Goal: Entertainment & Leisure: Consume media (video, audio)

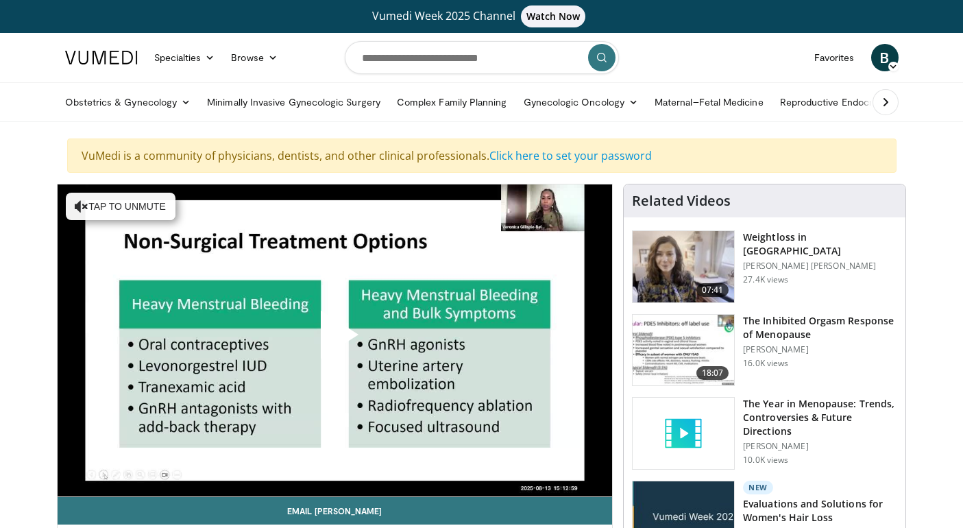
click at [334, 340] on span "Video Player" at bounding box center [334, 340] width 0 height 0
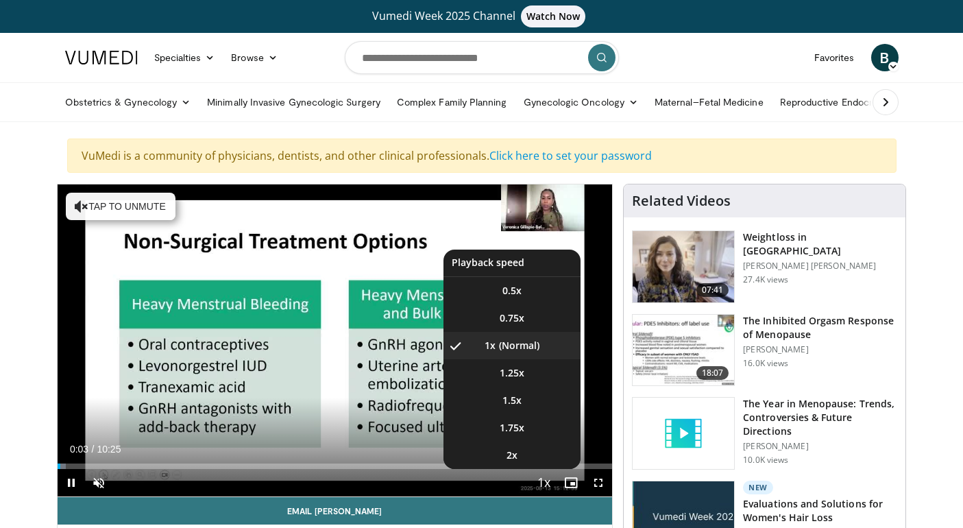
click at [538, 483] on span "Video Player" at bounding box center [543, 482] width 19 height 27
click at [533, 466] on li "2x" at bounding box center [511, 454] width 137 height 27
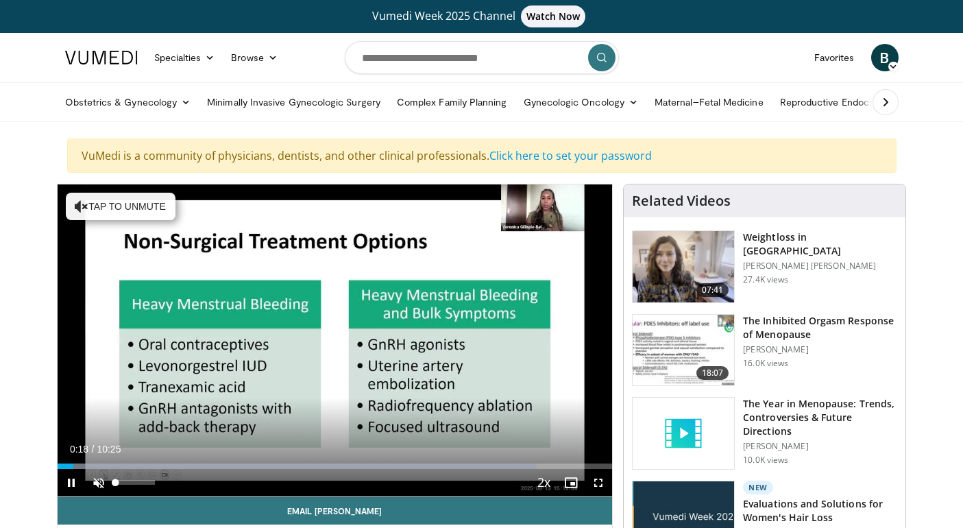
click at [99, 482] on span "Video Player" at bounding box center [98, 482] width 27 height 27
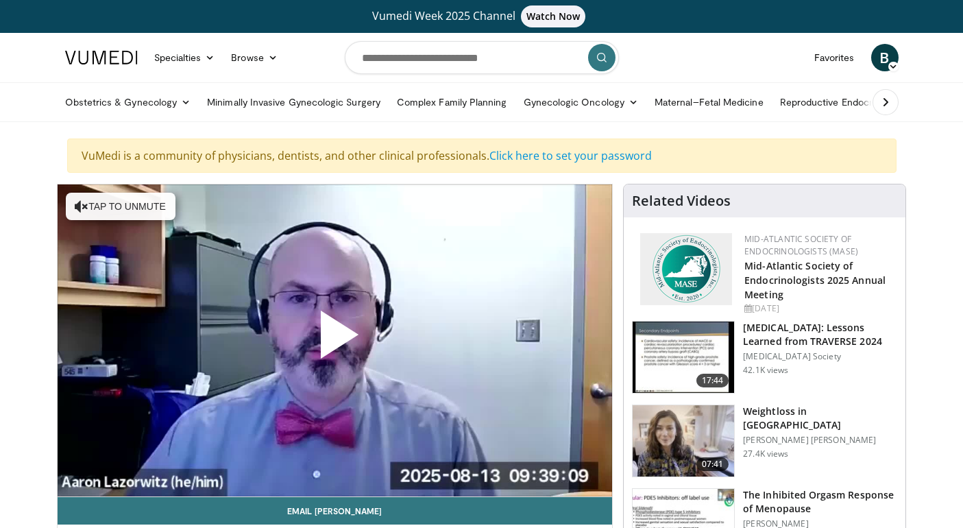
click at [334, 340] on span "Video Player" at bounding box center [334, 340] width 0 height 0
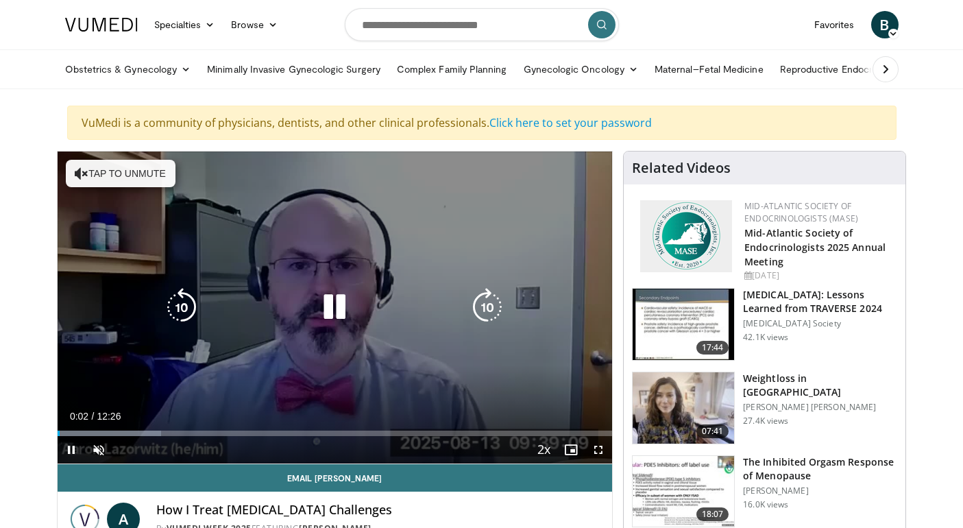
scroll to position [39, 0]
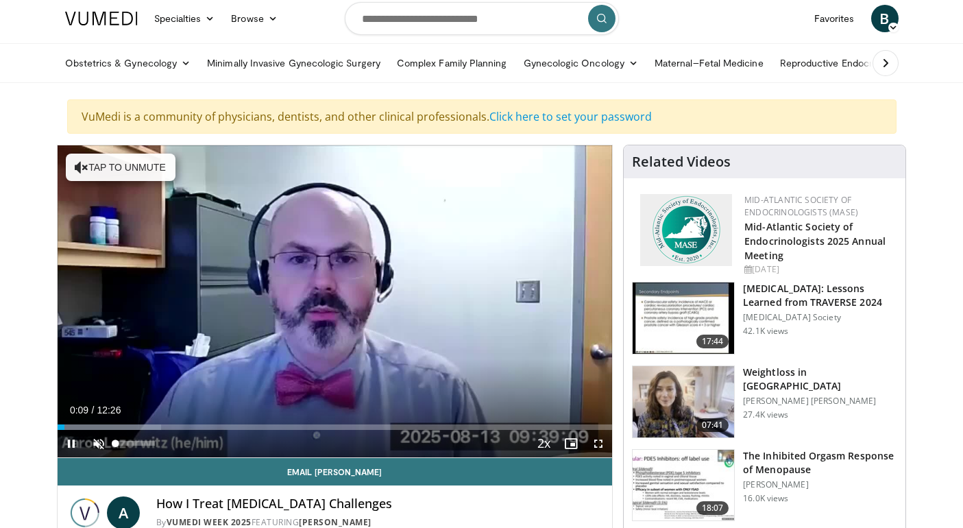
click at [99, 437] on span "Video Player" at bounding box center [98, 443] width 27 height 27
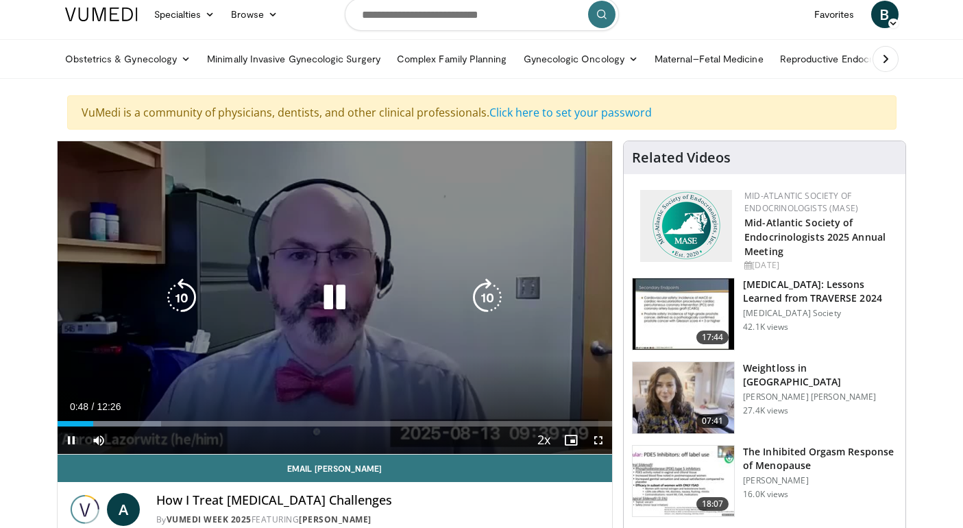
scroll to position [42, 0]
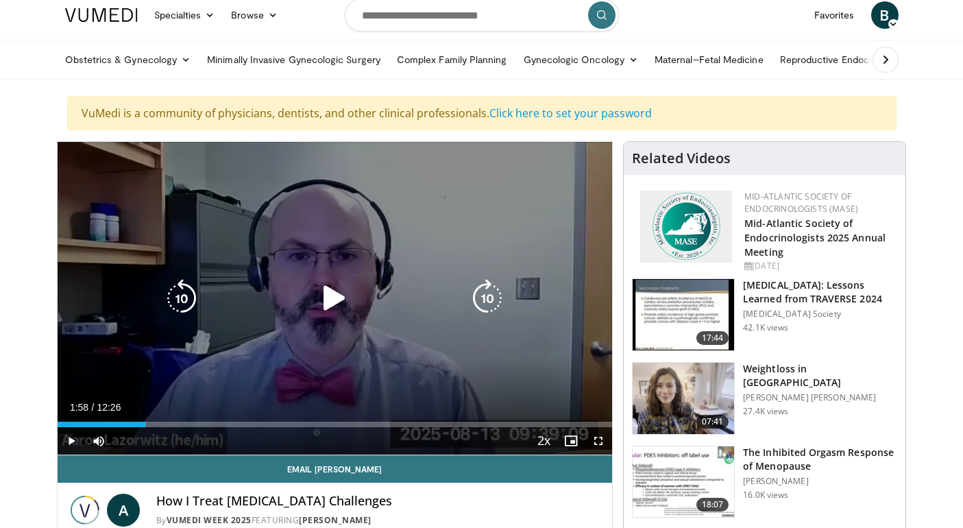
click at [331, 298] on icon "Video Player" at bounding box center [334, 298] width 38 height 38
